Goal: Use online tool/utility: Utilize a website feature to perform a specific function

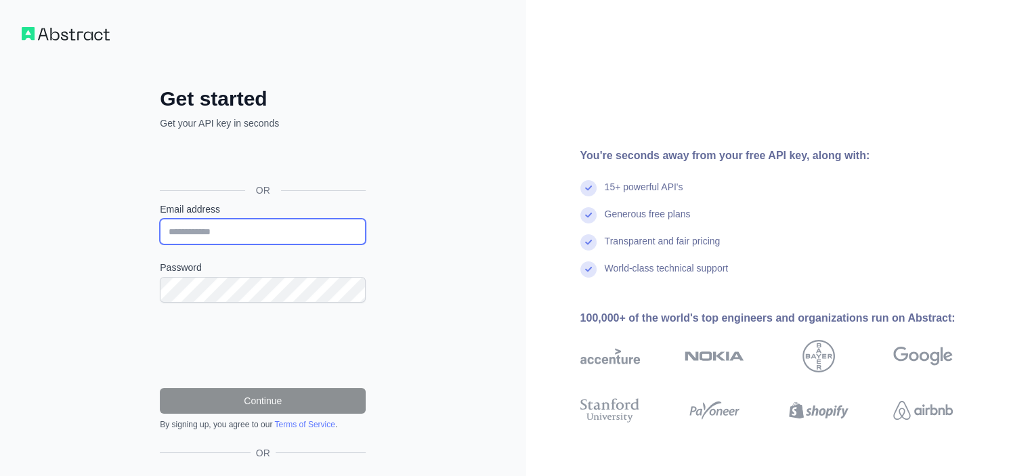
drag, startPoint x: 687, startPoint y: 35, endPoint x: 270, endPoint y: 231, distance: 461.1
click at [270, 231] on input "Email address" at bounding box center [263, 232] width 206 height 26
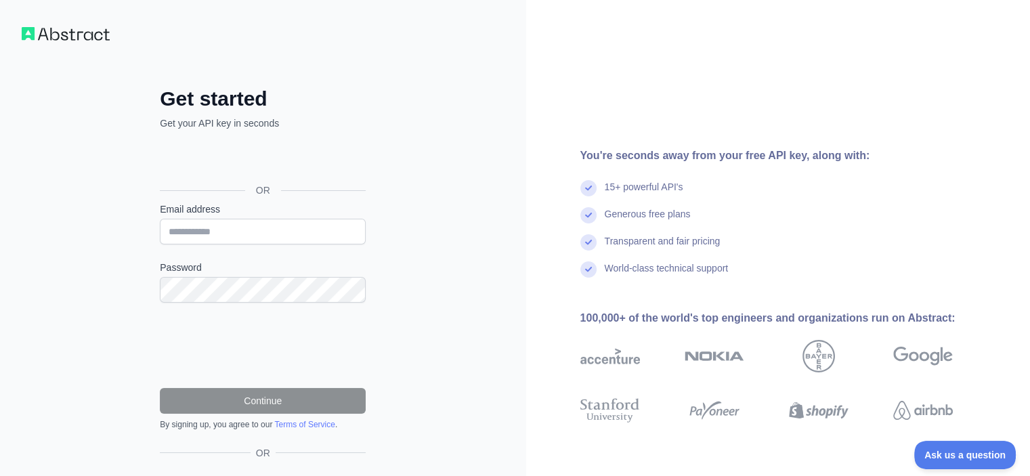
click at [446, 213] on div "Get started Get your API key in seconds OR Email address Password Continue By s…" at bounding box center [263, 278] width 526 height 556
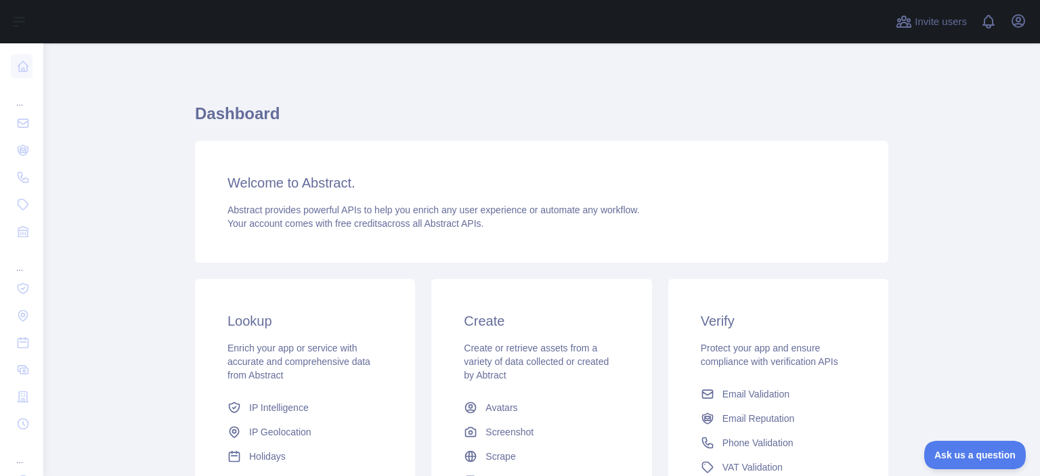
click at [308, 126] on h1 "Dashboard" at bounding box center [541, 119] width 693 height 33
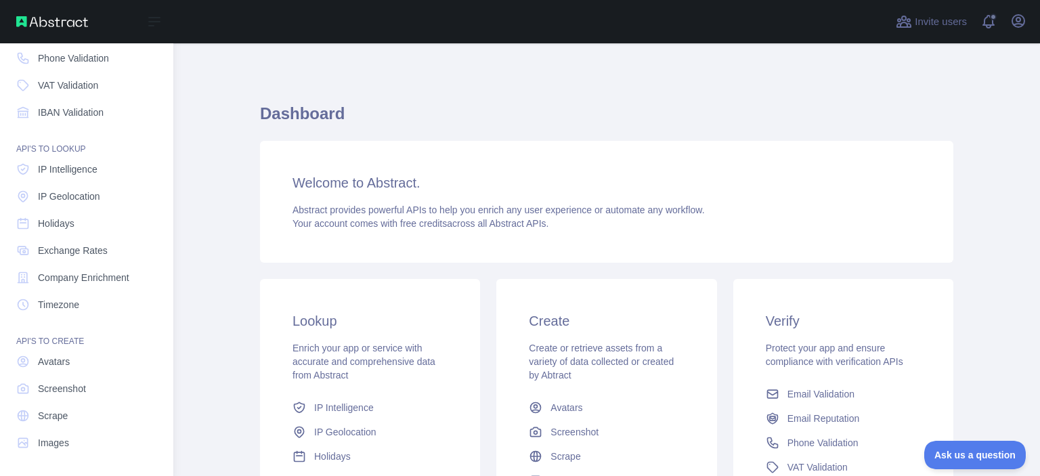
scroll to position [99, 0]
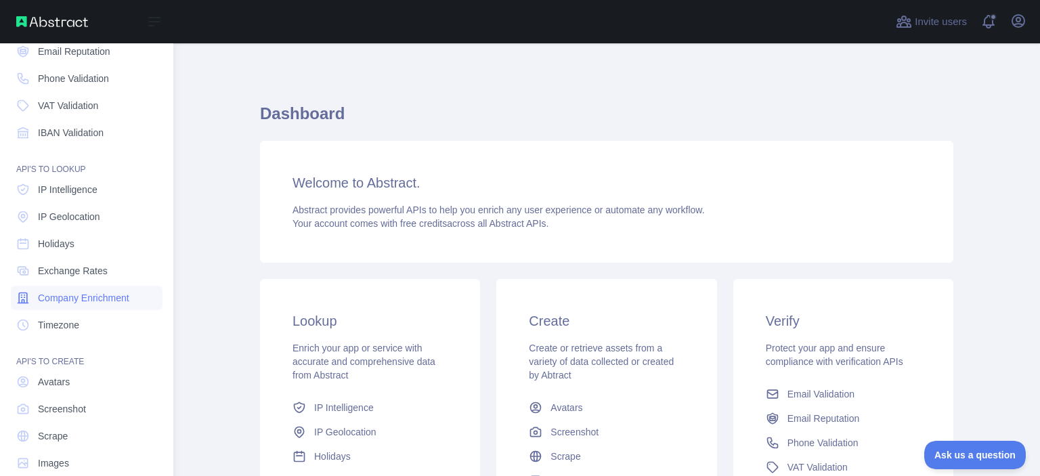
click at [77, 292] on span "Company Enrichment" at bounding box center [83, 298] width 91 height 14
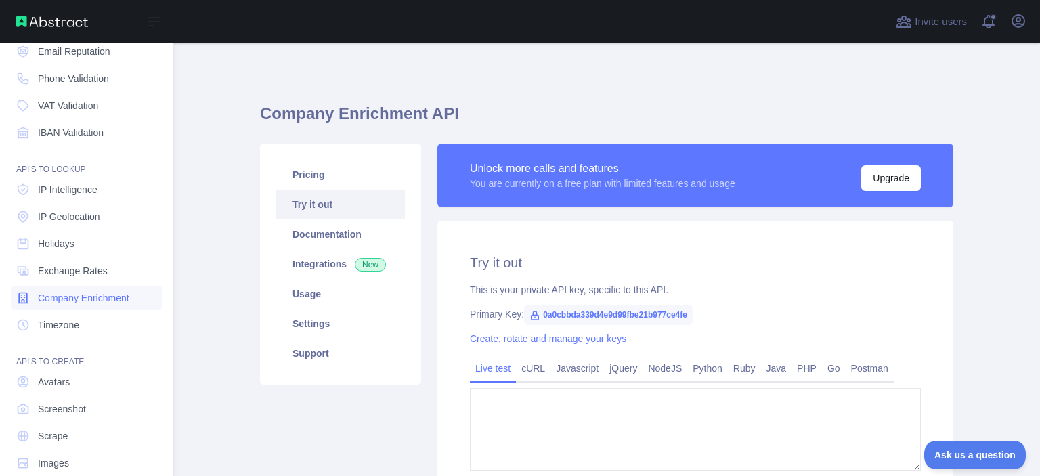
type textarea "**********"
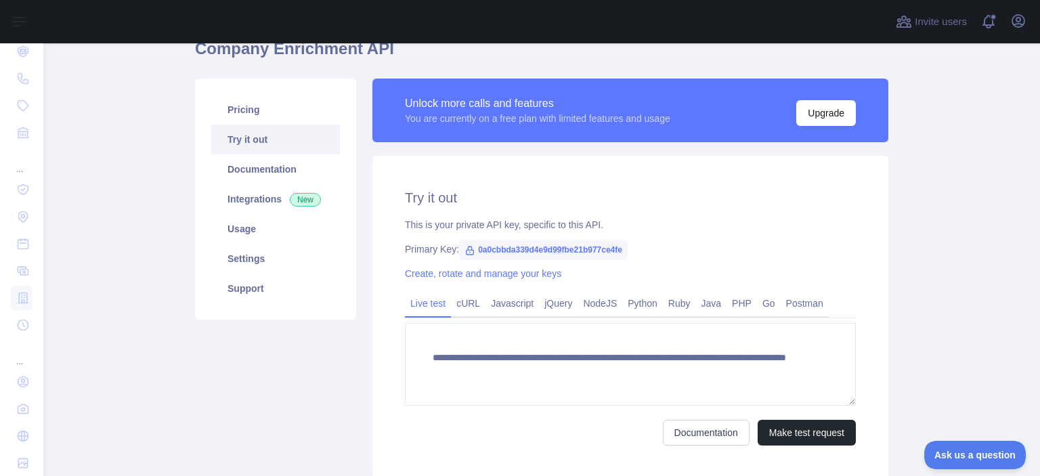
scroll to position [73, 0]
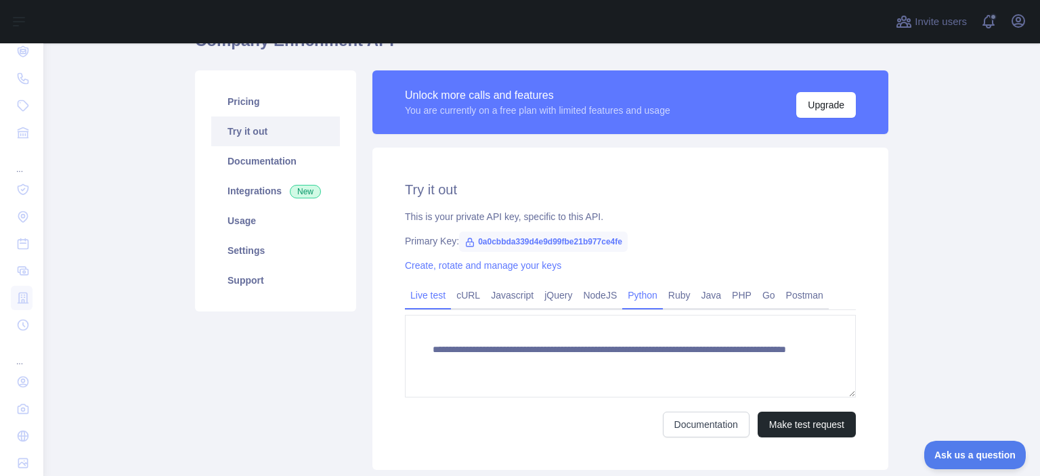
click at [646, 296] on link "Python" at bounding box center [642, 295] width 41 height 22
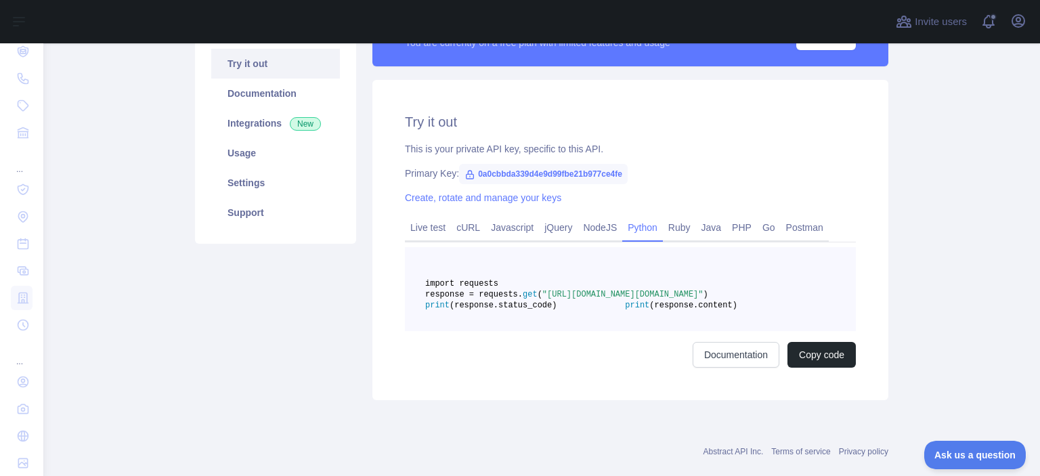
scroll to position [144, 0]
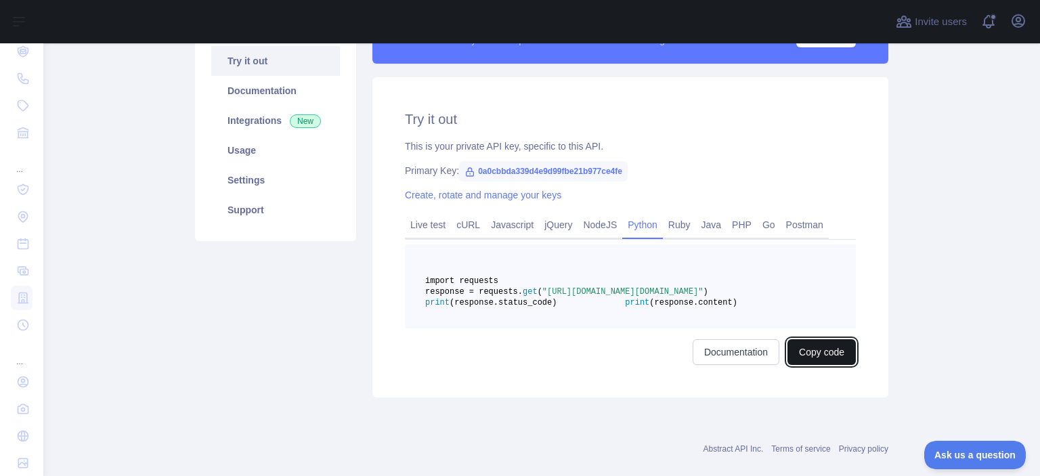
click at [812, 365] on button "Copy code" at bounding box center [822, 352] width 68 height 26
